Goal: Task Accomplishment & Management: Manage account settings

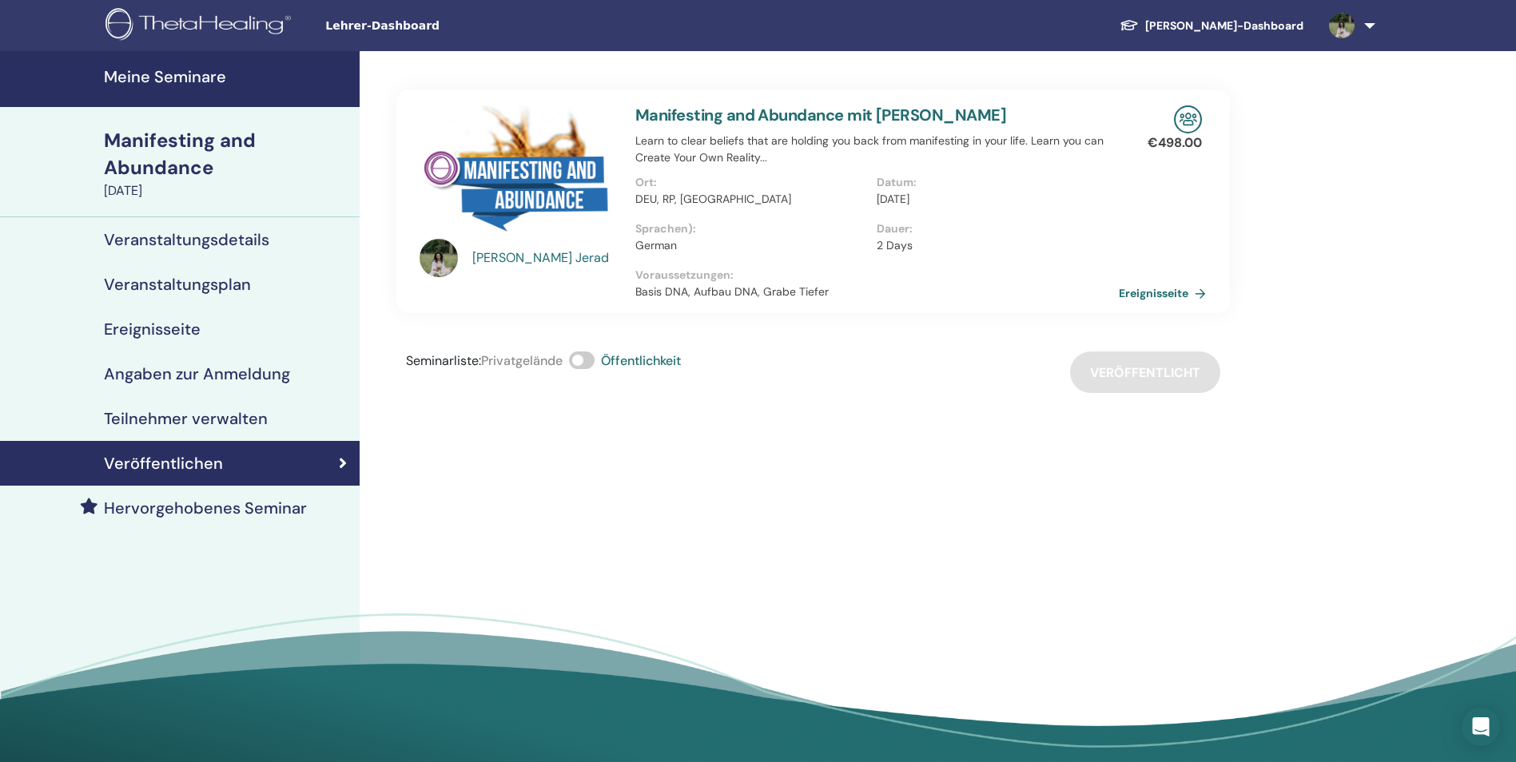
click at [177, 76] on h4 "Meine Seminare" at bounding box center [227, 76] width 246 height 19
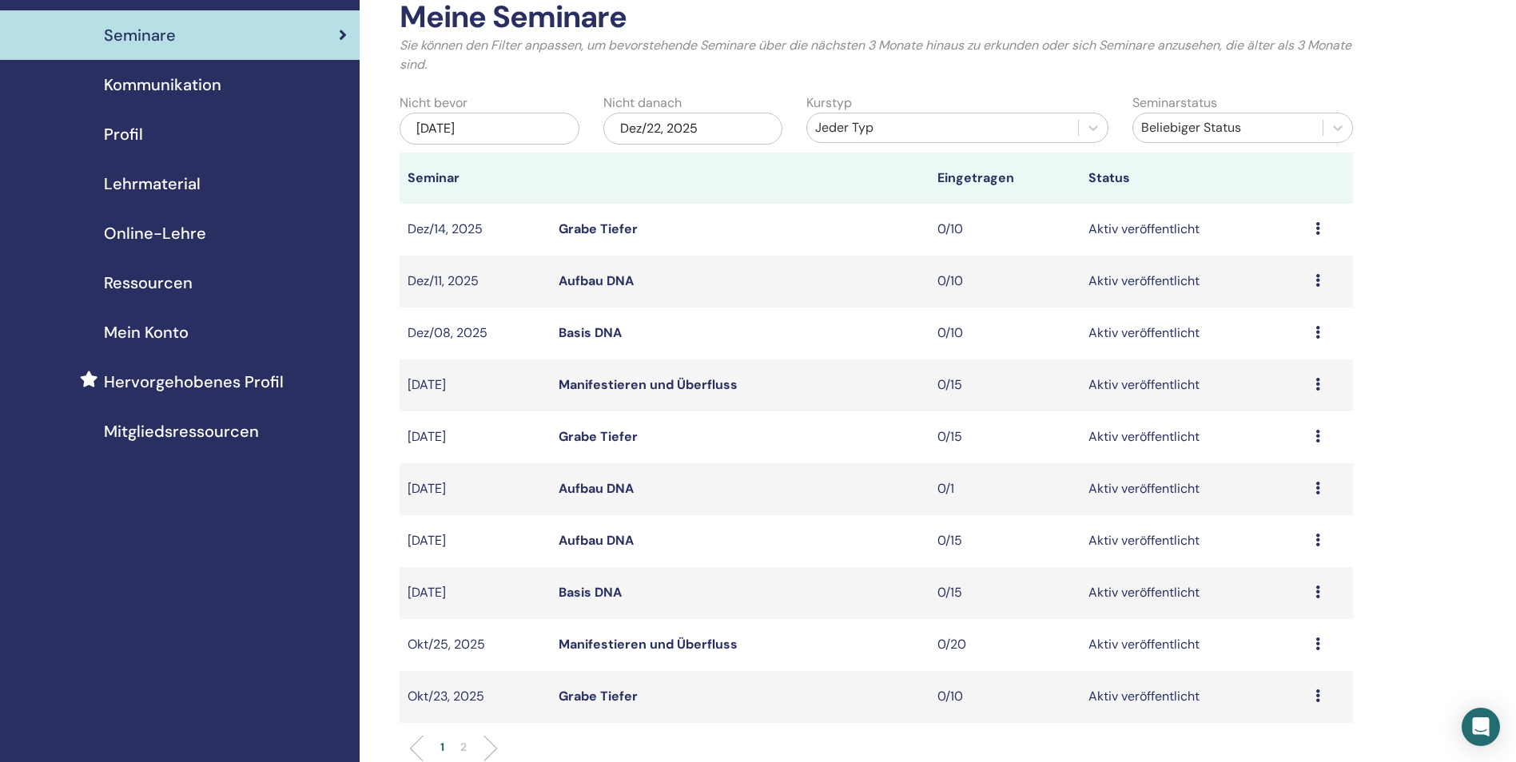
scroll to position [80, 0]
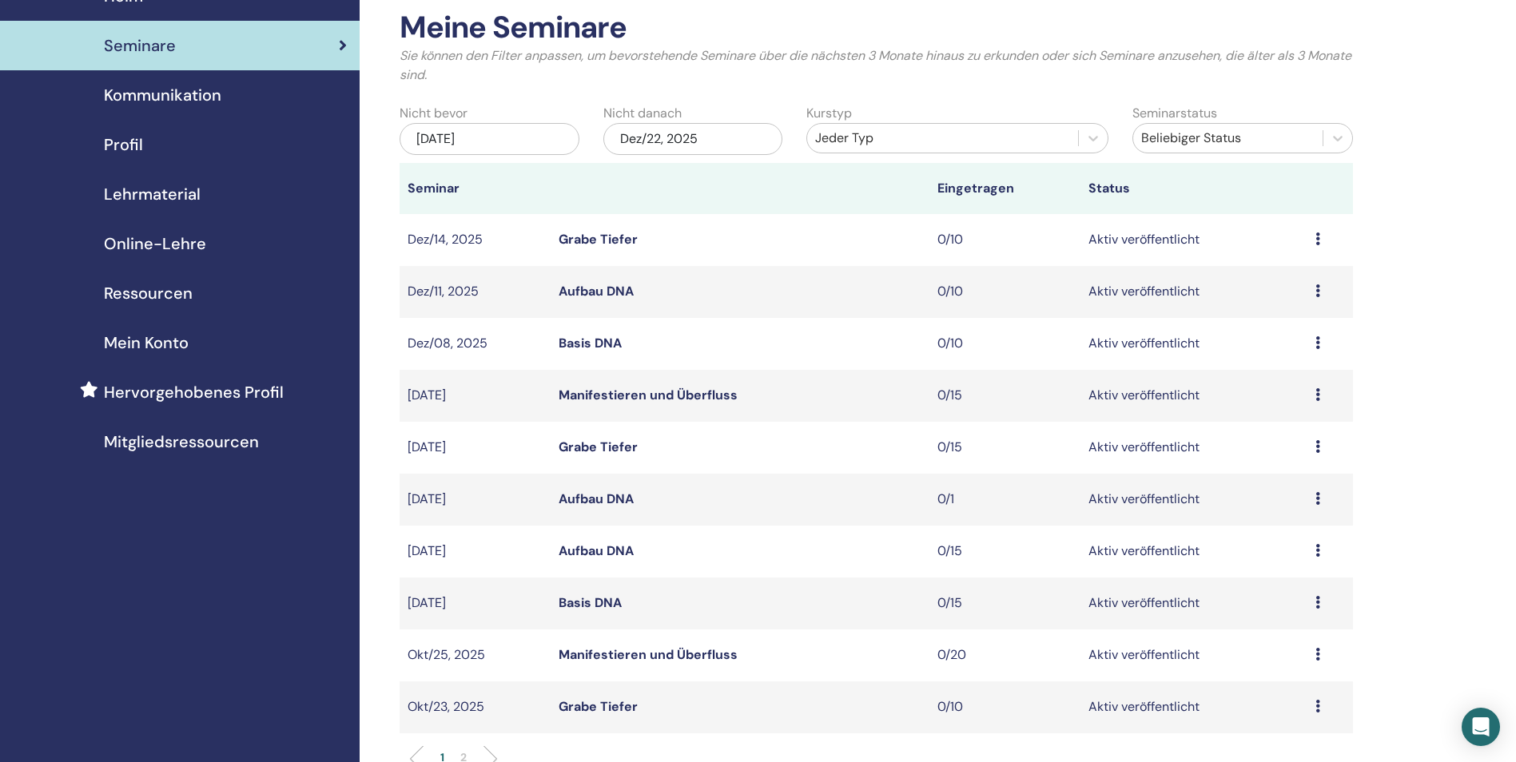
click at [166, 395] on span "Hervorgehobenes Profil" at bounding box center [194, 392] width 180 height 24
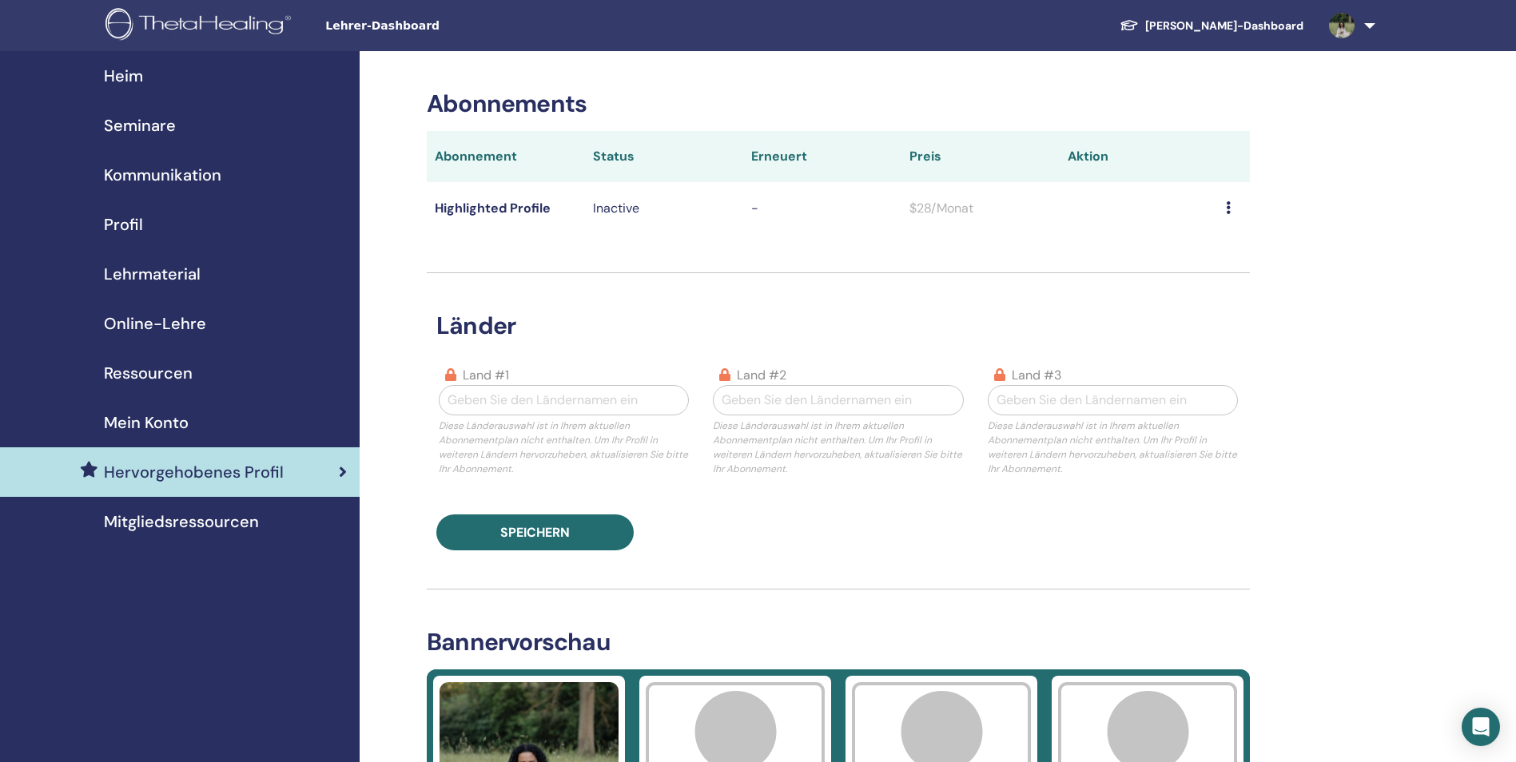
click at [1227, 209] on icon at bounding box center [1228, 207] width 5 height 13
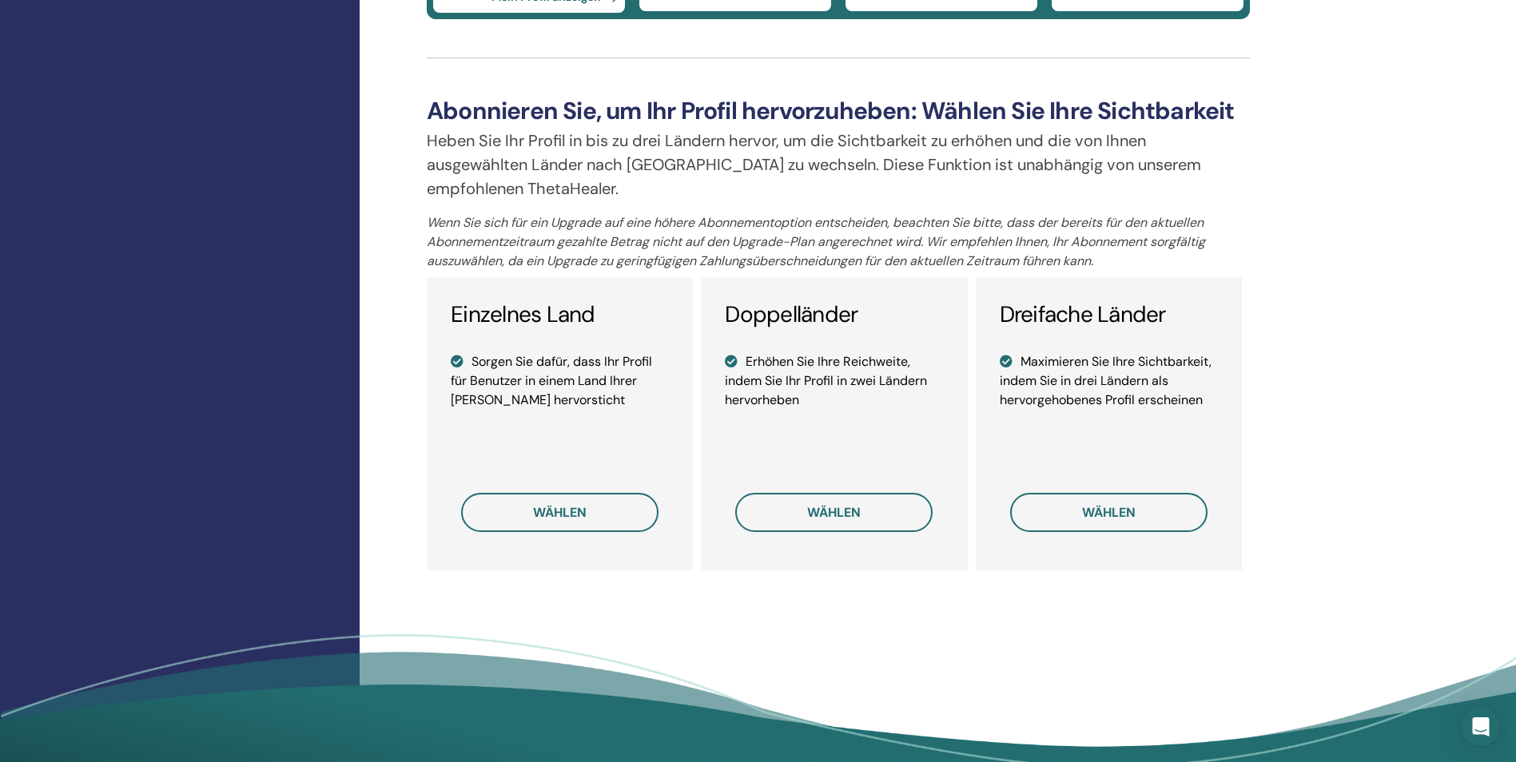
scroll to position [1039, 0]
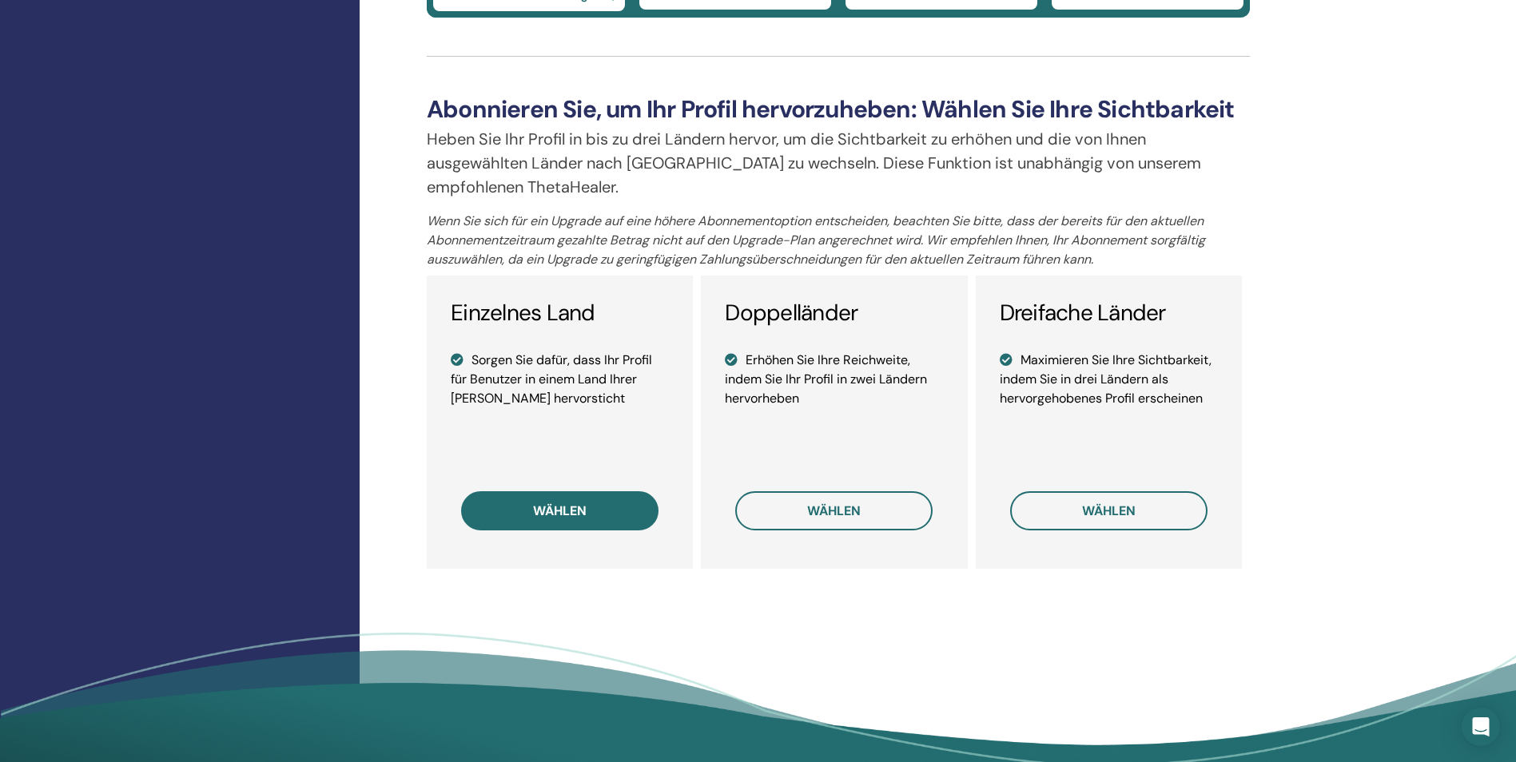
click at [543, 520] on button "wählen" at bounding box center [559, 510] width 197 height 39
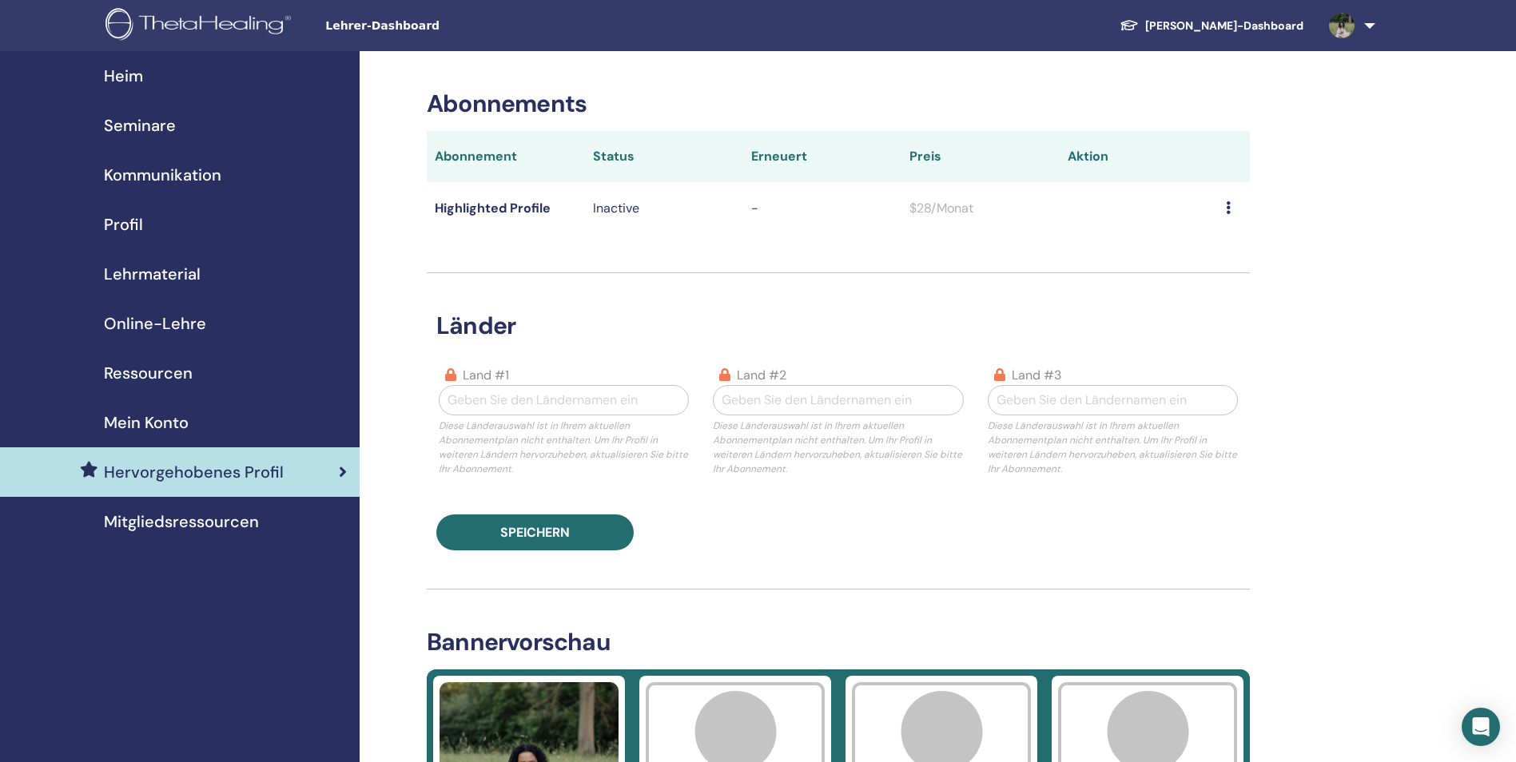
click at [141, 217] on span "Profil" at bounding box center [123, 225] width 39 height 24
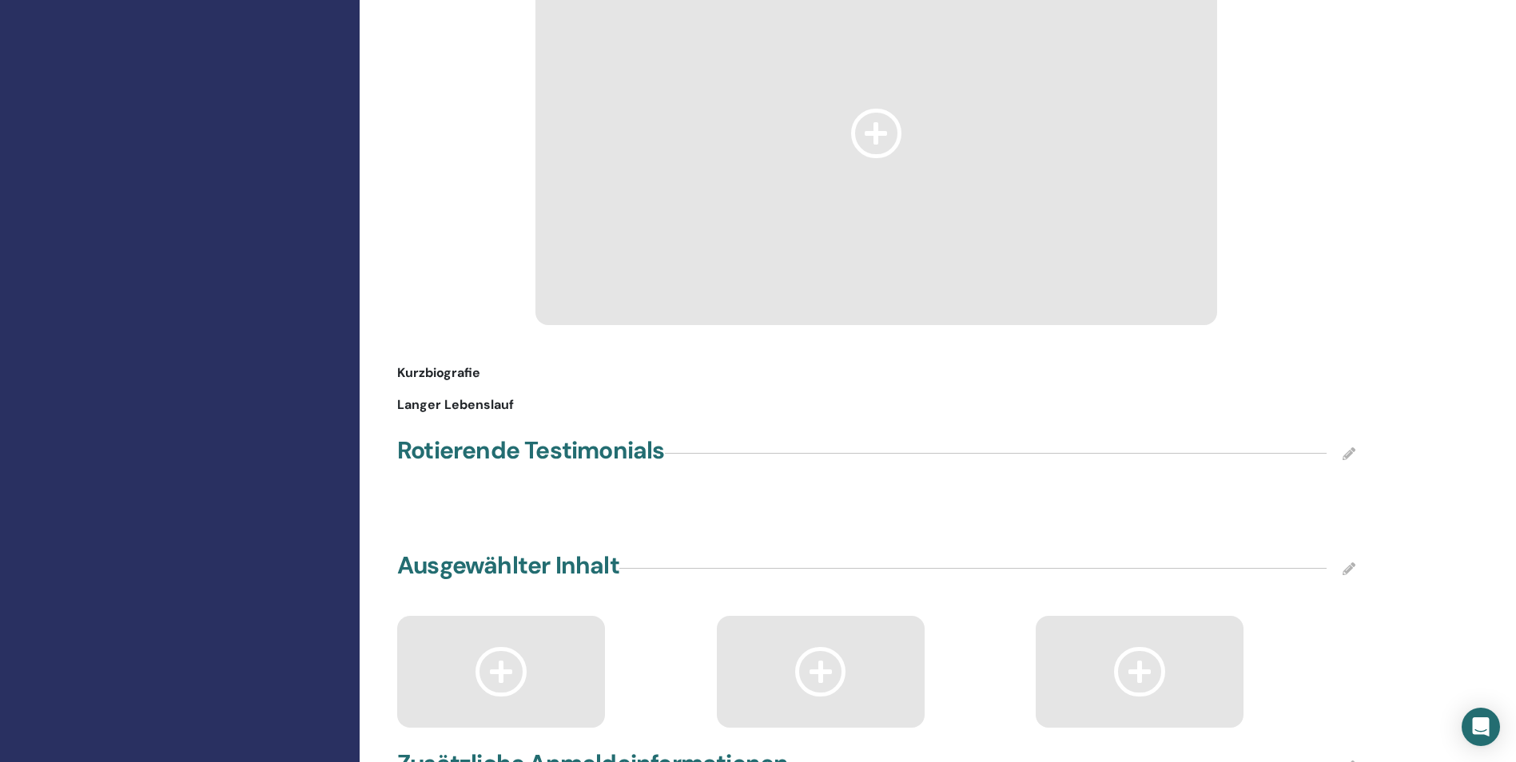
scroll to position [1678, 0]
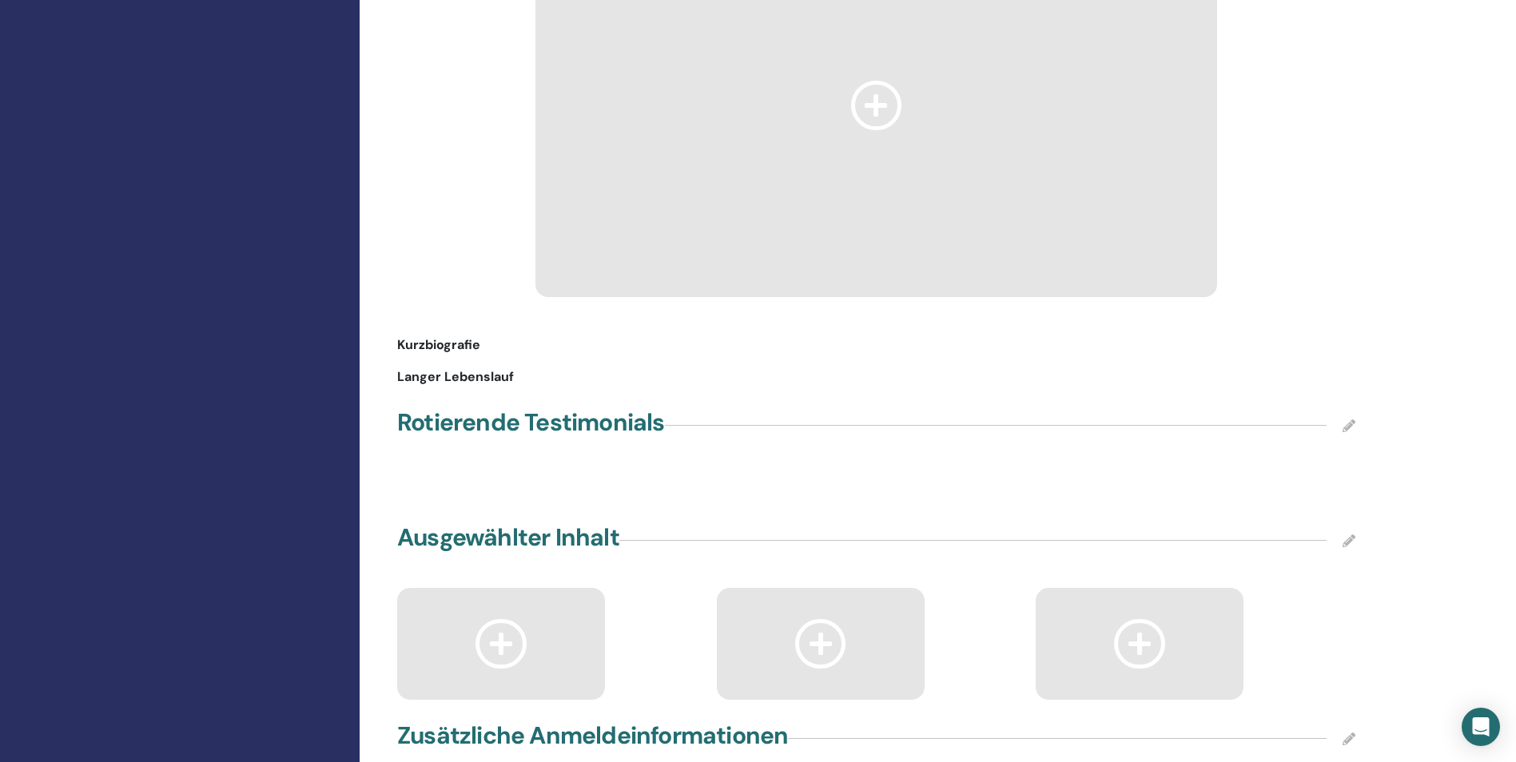
click at [873, 124] on icon at bounding box center [876, 105] width 51 height 49
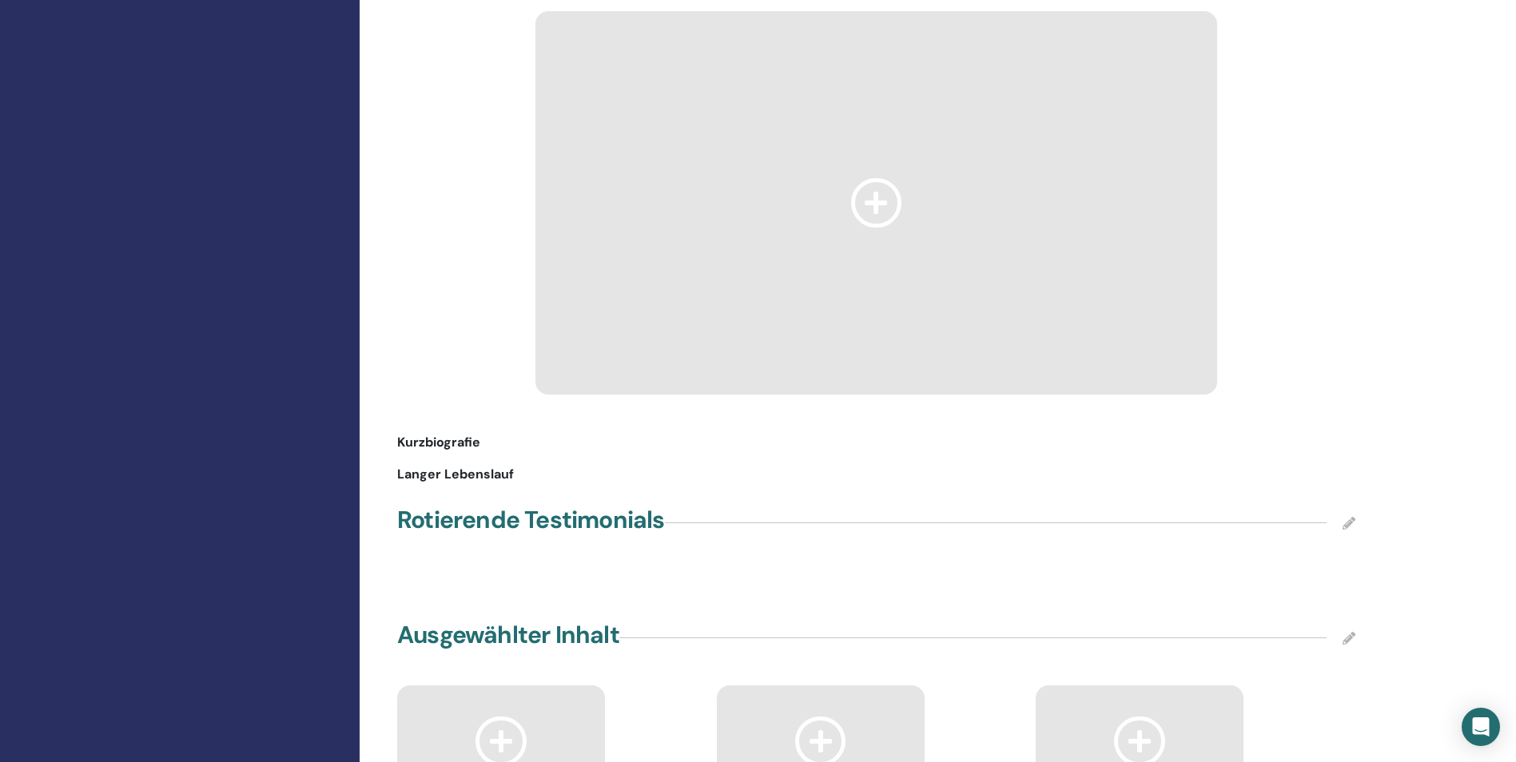
scroll to position [1386, 0]
